Goal: Information Seeking & Learning: Learn about a topic

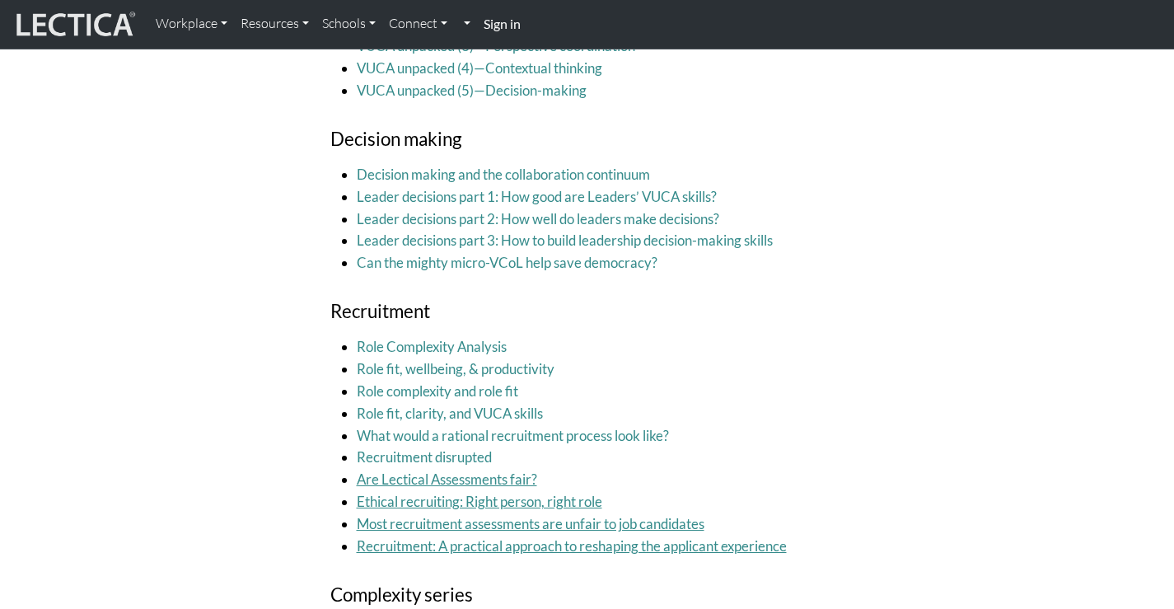
scroll to position [3287, 0]
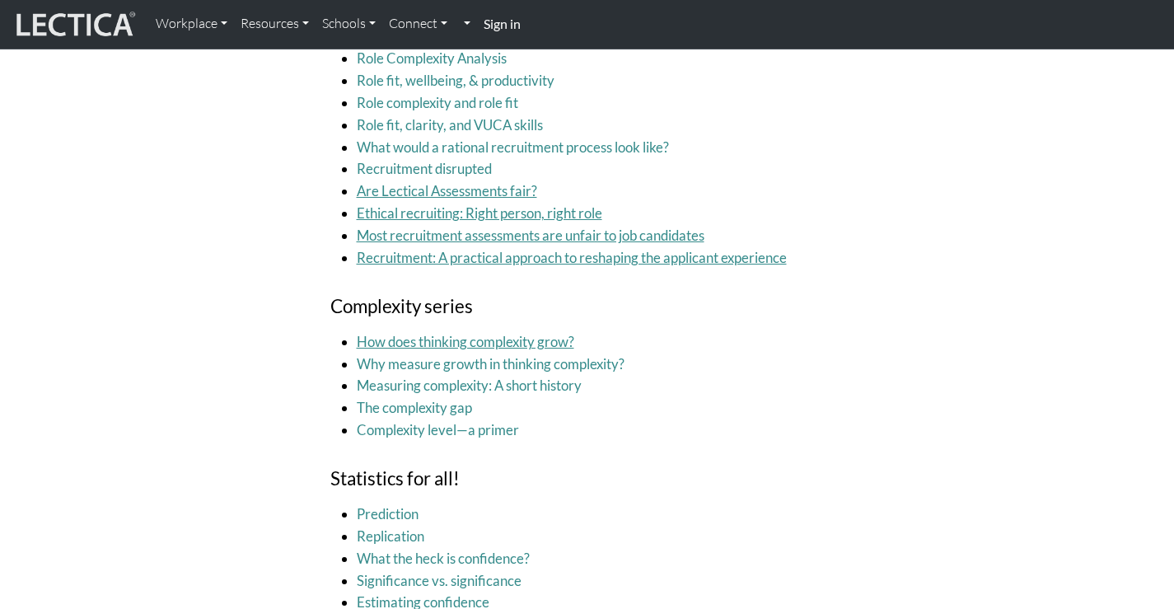
click at [410, 333] on link "How does thinking complexity grow?" at bounding box center [466, 341] width 218 height 17
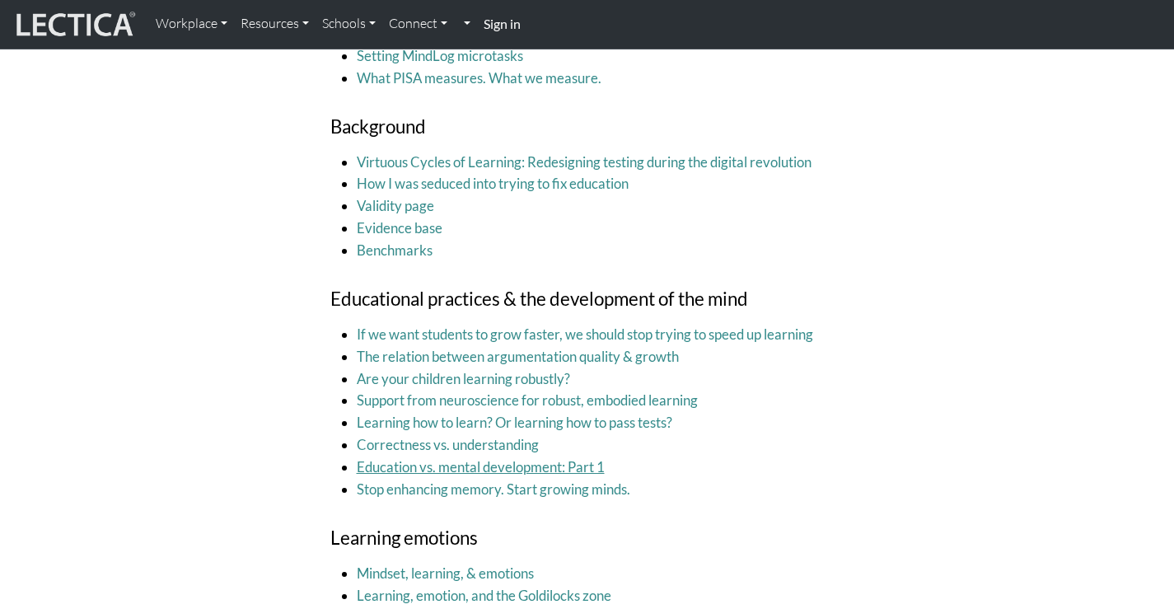
scroll to position [1840, 0]
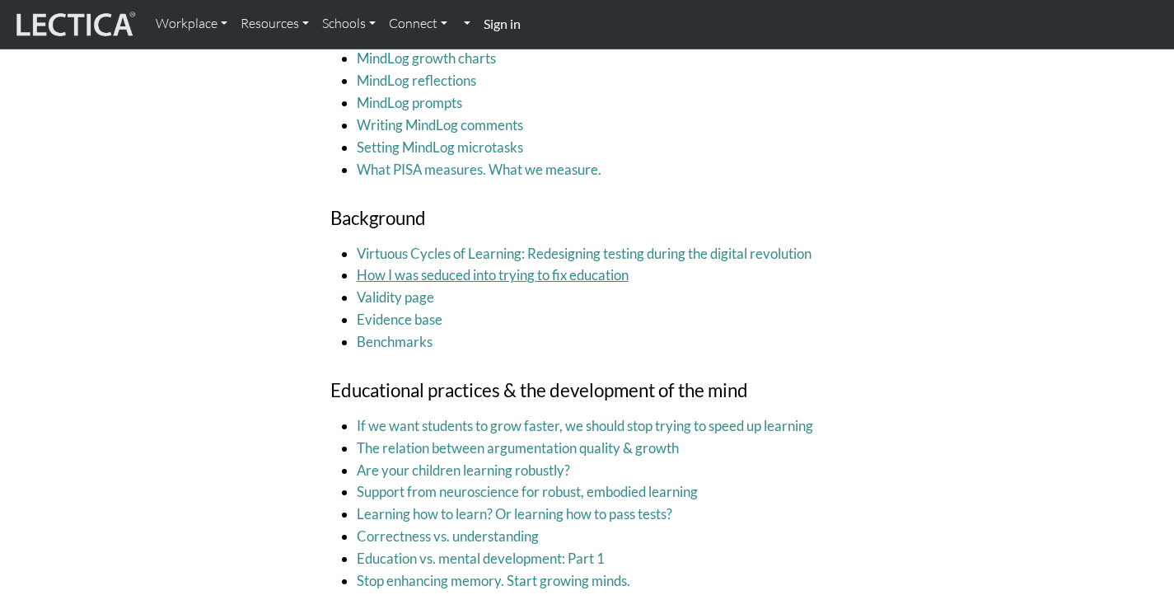
click at [509, 270] on link "How I was seduced into trying to fix education" at bounding box center [493, 274] width 272 height 17
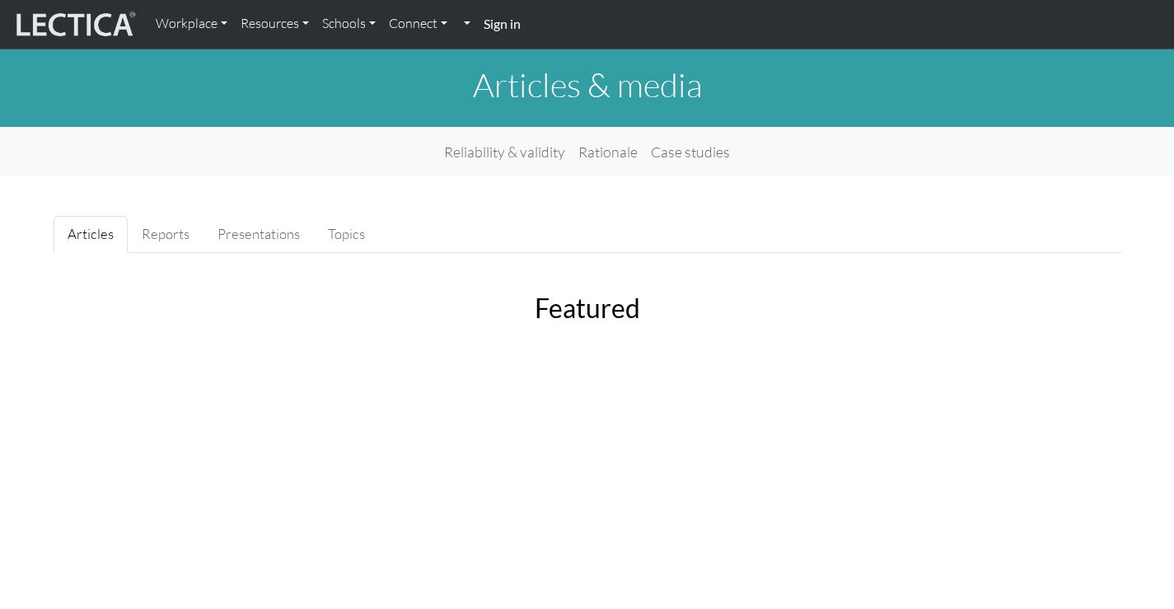
scroll to position [0, 0]
click at [159, 232] on link "Reports" at bounding box center [166, 234] width 76 height 37
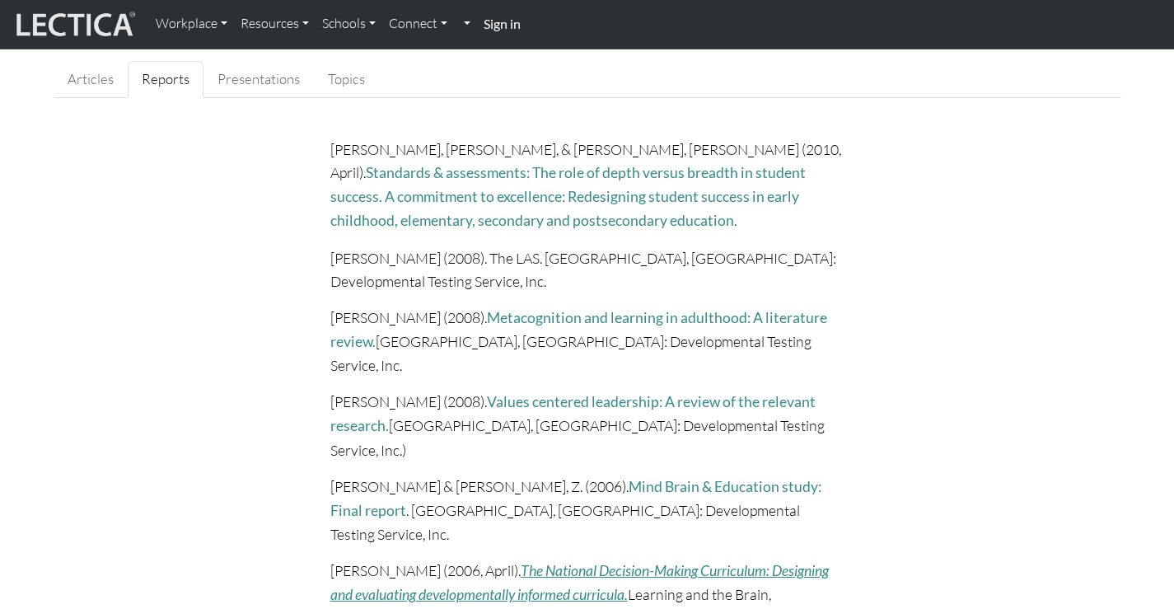
scroll to position [152, 0]
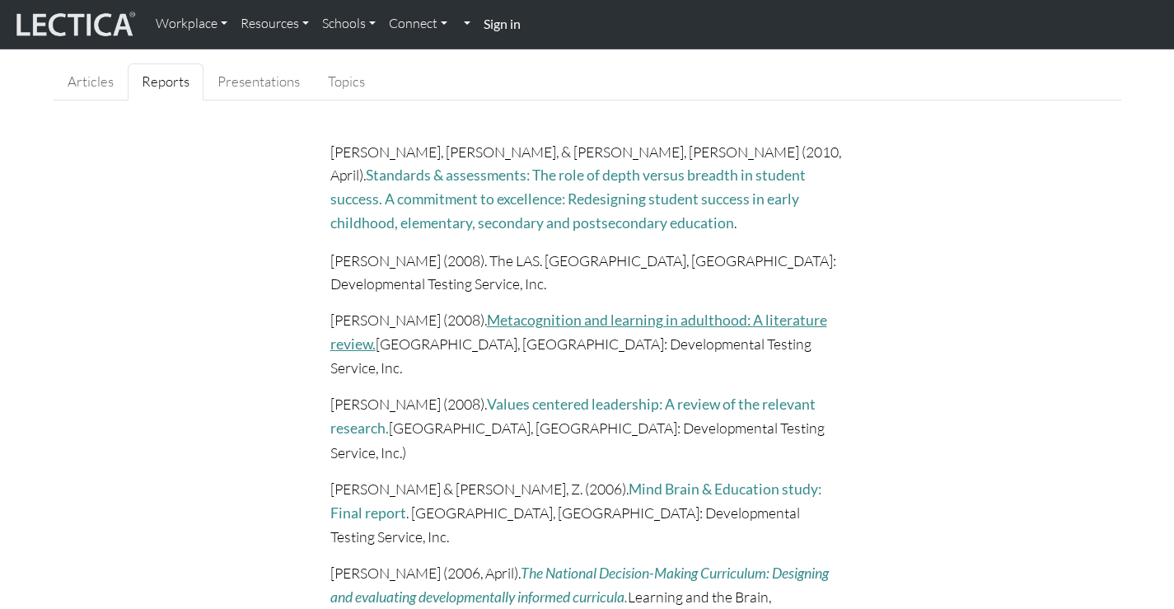
click at [577, 312] on link "Metacognition and learning in adulthood: A literature review." at bounding box center [578, 332] width 497 height 41
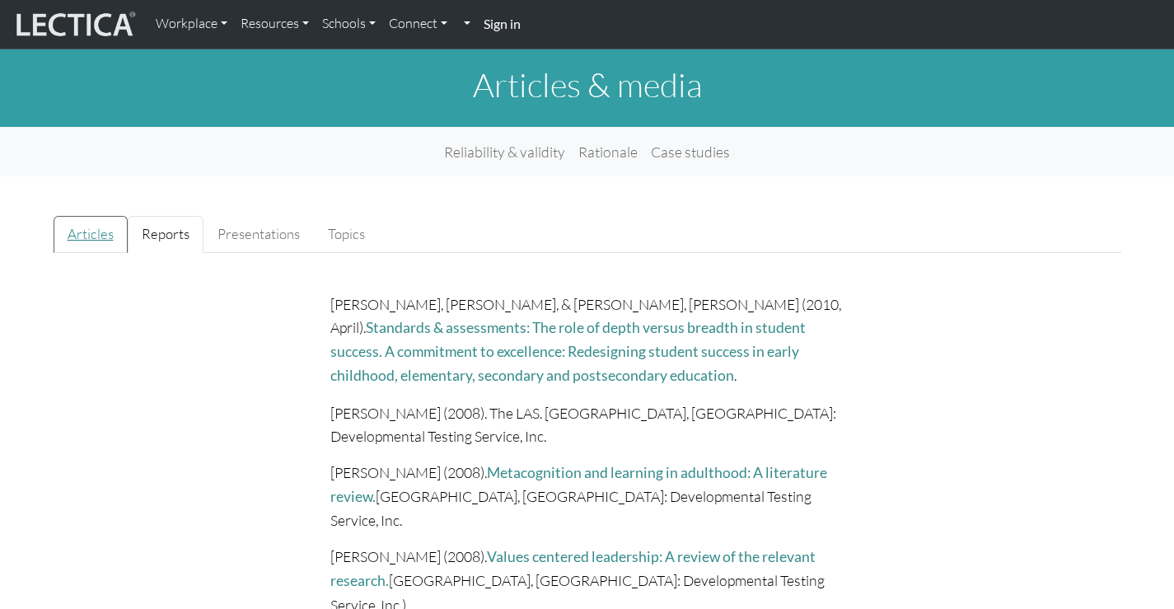
scroll to position [0, 0]
click at [243, 235] on link "Presentations" at bounding box center [259, 234] width 110 height 37
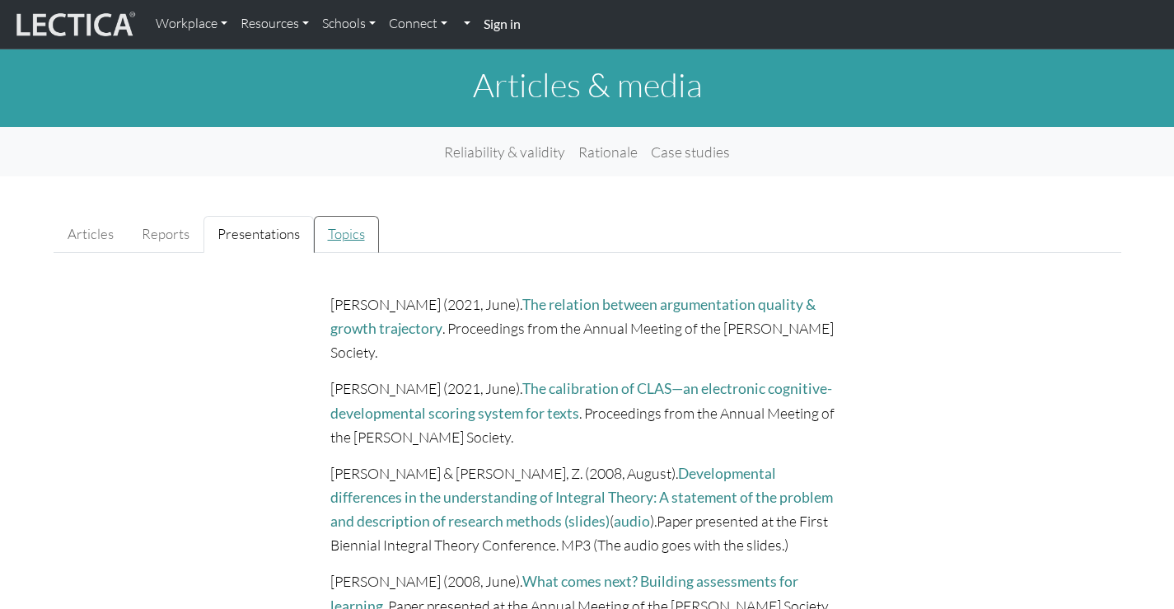
click at [364, 232] on link "Topics" at bounding box center [346, 234] width 65 height 37
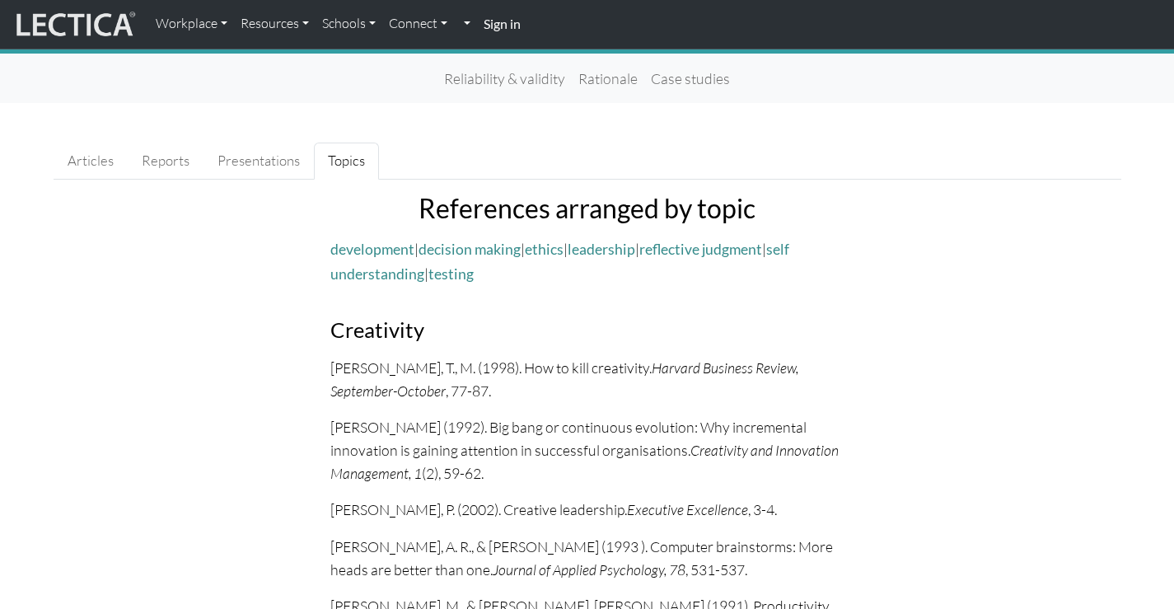
scroll to position [74, 0]
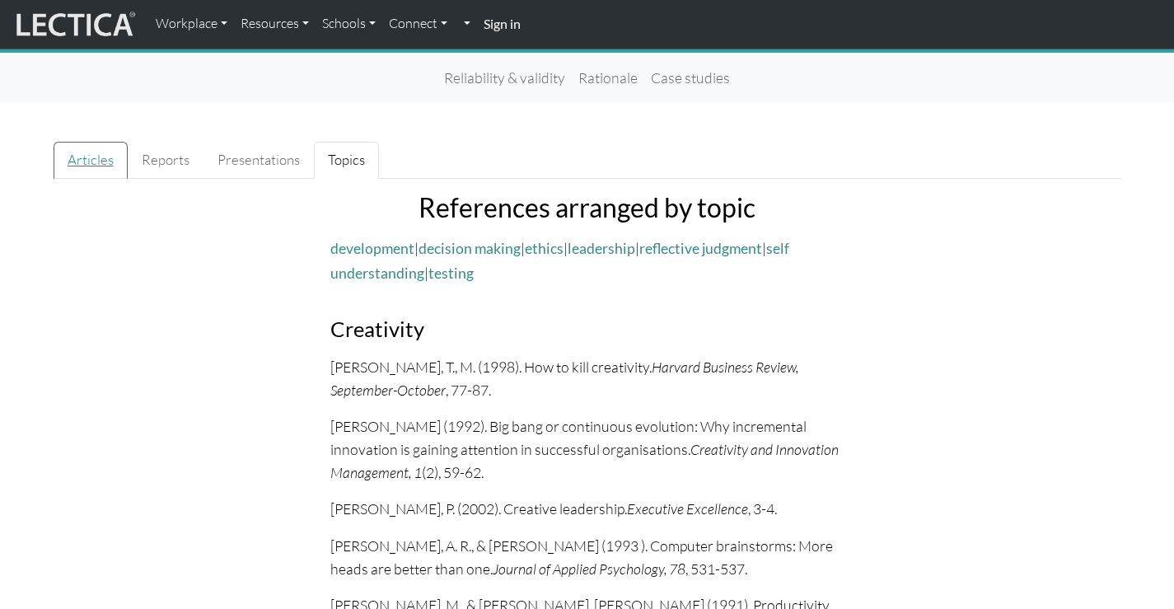
click at [97, 148] on link "Articles" at bounding box center [91, 160] width 74 height 37
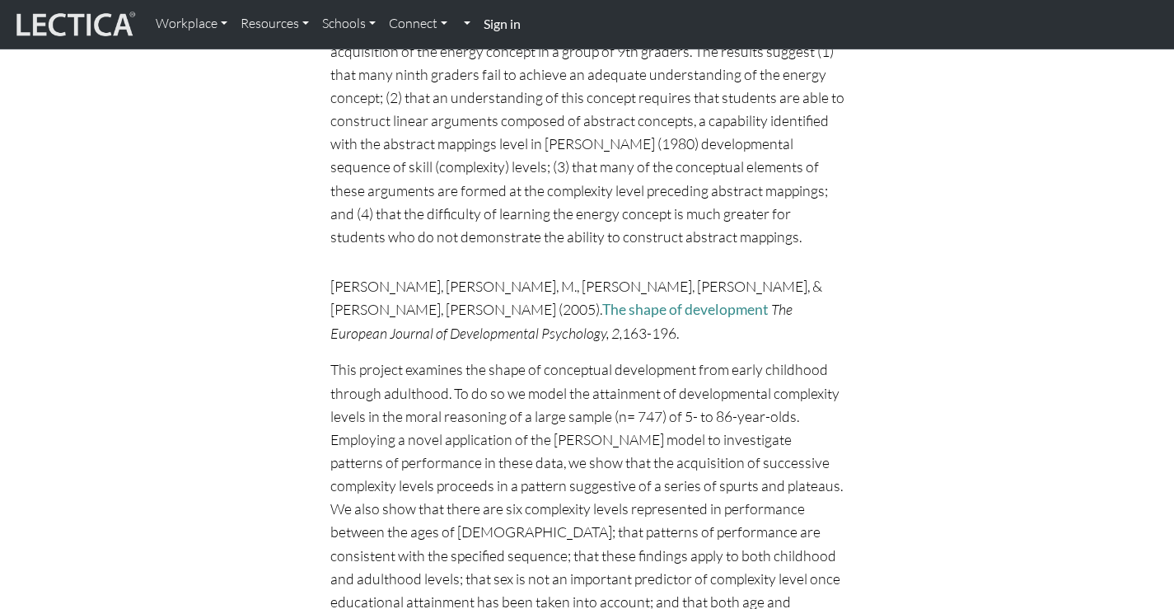
scroll to position [10355, 0]
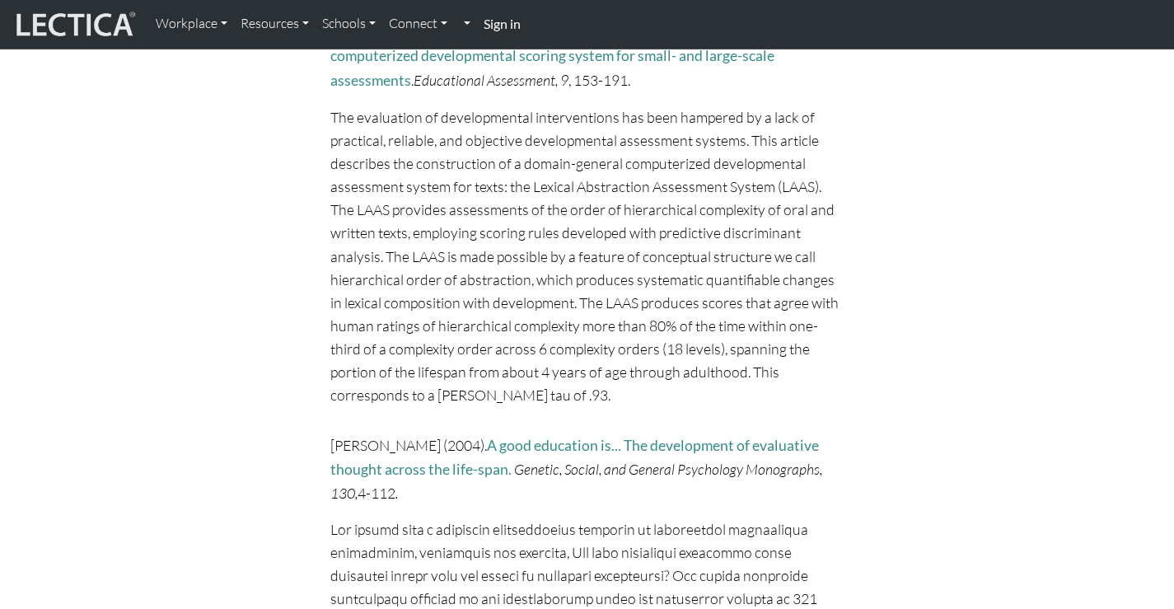
scroll to position [11018, 0]
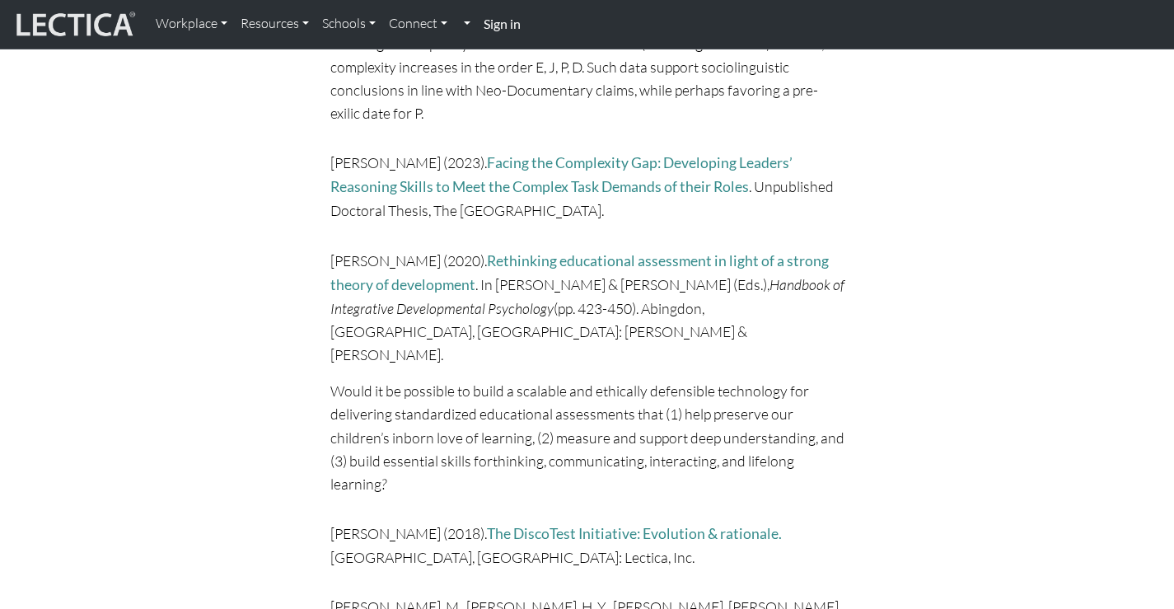
scroll to position [4187, 0]
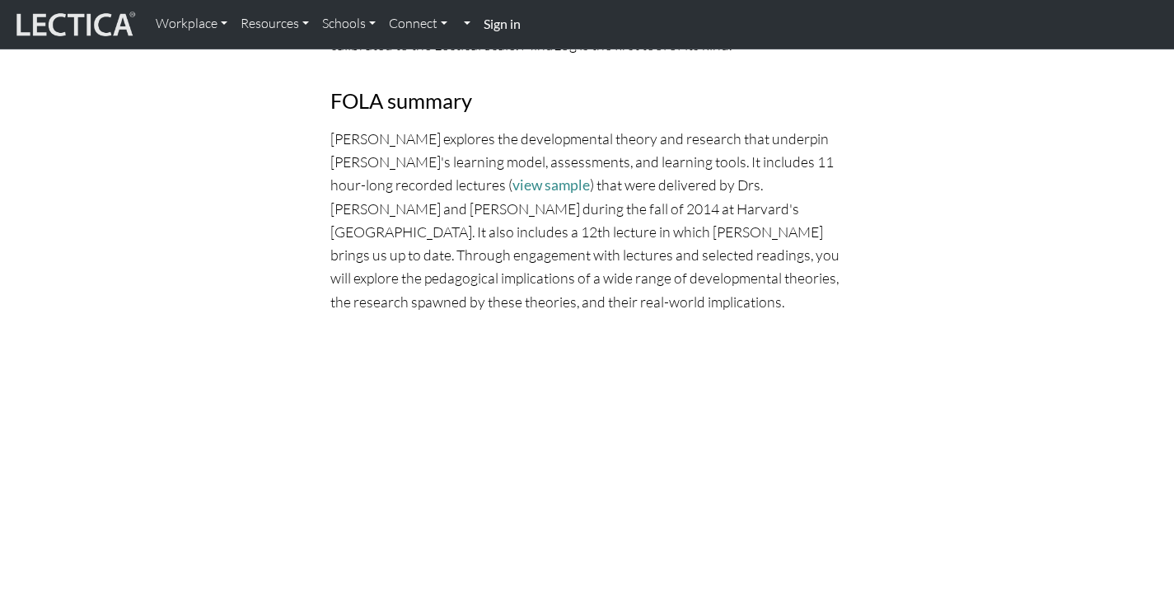
scroll to position [1029, 0]
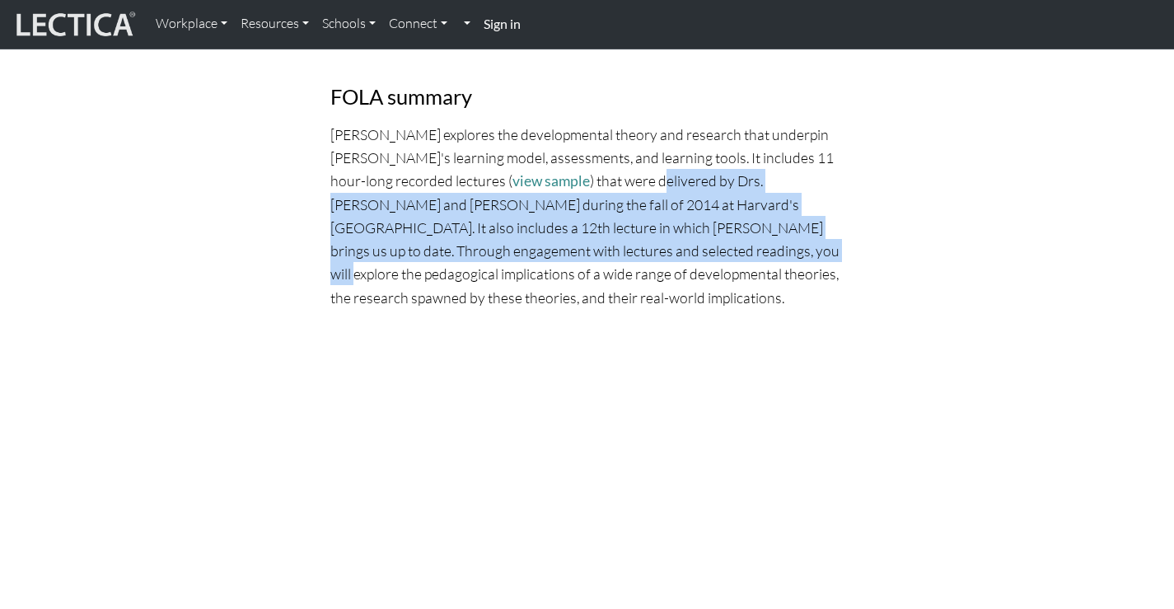
drag, startPoint x: 542, startPoint y: 173, endPoint x: 544, endPoint y: 241, distance: 68.4
click at [544, 241] on p "[PERSON_NAME] explores the developmental theory and research that underpin [PER…" at bounding box center [587, 216] width 514 height 186
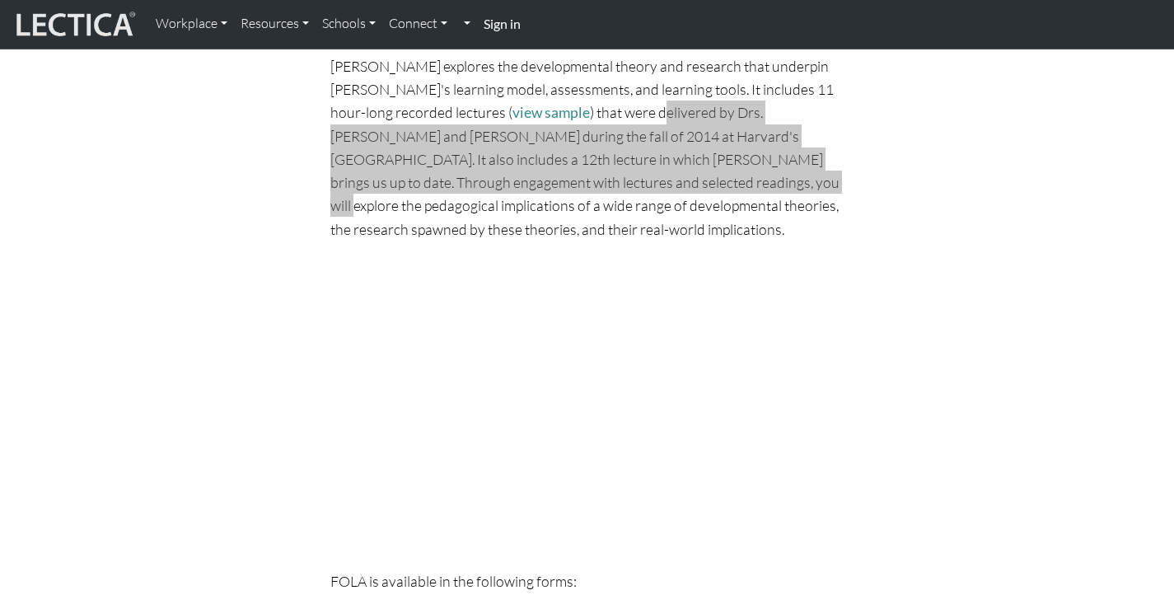
scroll to position [1108, 0]
